Goal: Task Accomplishment & Management: Manage account settings

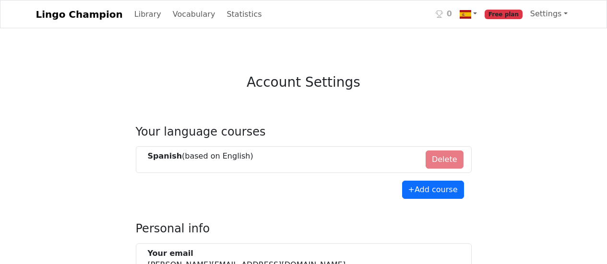
select select "**********"
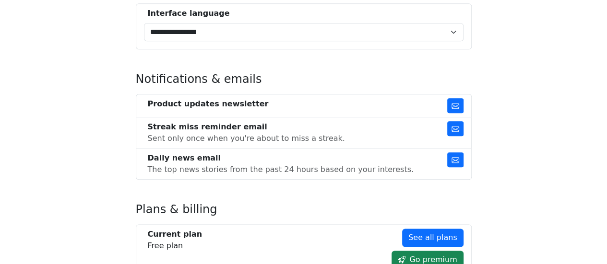
scroll to position [527, 0]
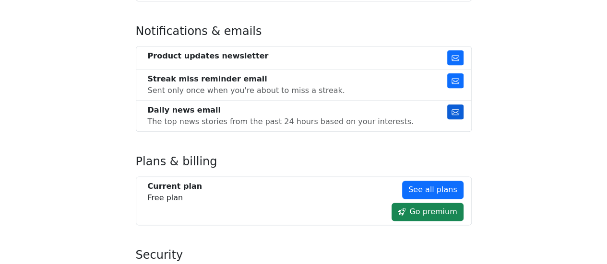
click at [460, 106] on button "button" at bounding box center [455, 112] width 16 height 15
click at [459, 87] on li "Streak miss reminder email Sent only once when you're about to miss a streak." at bounding box center [304, 85] width 336 height 31
click at [460, 79] on button "button" at bounding box center [455, 80] width 16 height 15
click at [455, 50] on button "button" at bounding box center [455, 57] width 16 height 15
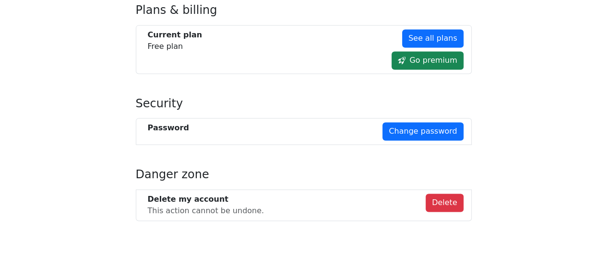
scroll to position [684, 0]
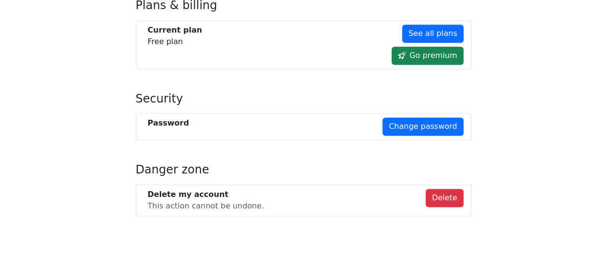
click at [451, 185] on li "Delete my account This action cannot be undone. [GEOGRAPHIC_DATA]" at bounding box center [304, 201] width 336 height 32
click at [444, 189] on button "Delete" at bounding box center [444, 198] width 38 height 18
